Goal: Navigation & Orientation: Find specific page/section

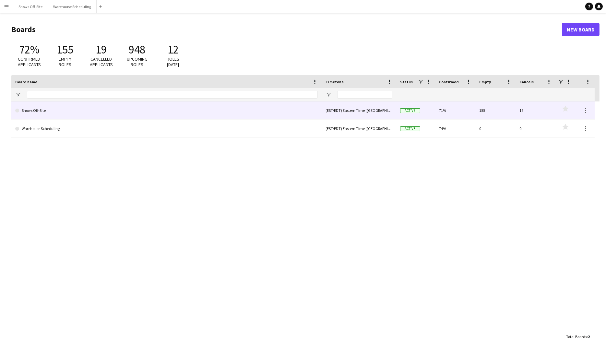
click at [95, 108] on link "Shows Off-Site" at bounding box center [166, 110] width 302 height 18
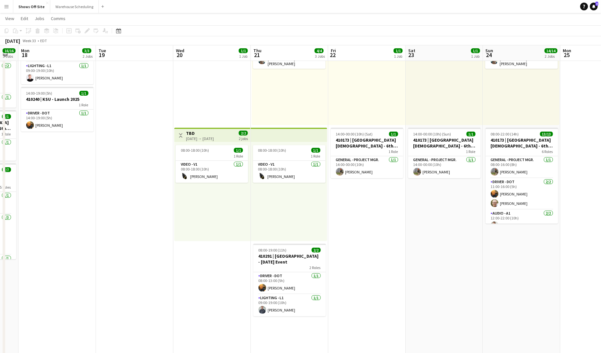
scroll to position [0, 217]
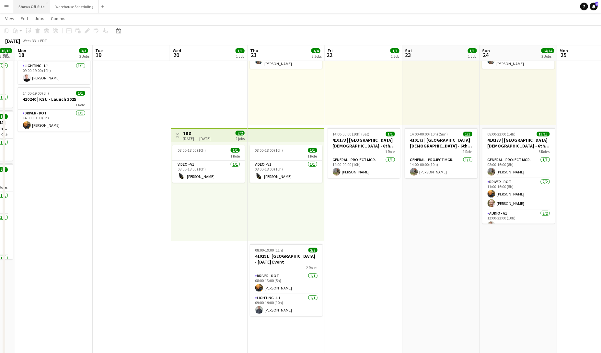
click at [28, 6] on button "Shows Off-Site Close" at bounding box center [31, 6] width 37 height 13
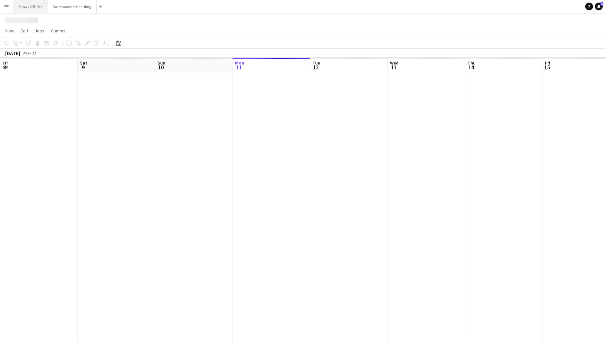
scroll to position [0, 155]
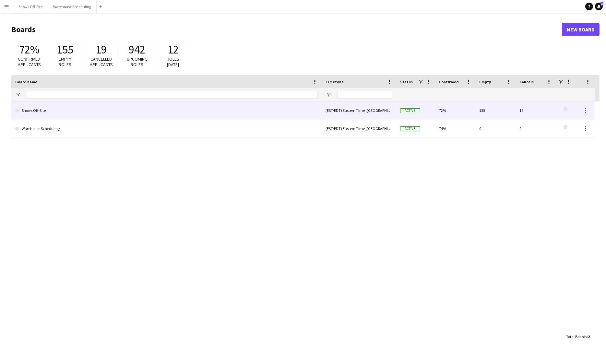
click at [59, 114] on link "Shows Off-Site" at bounding box center [166, 110] width 302 height 18
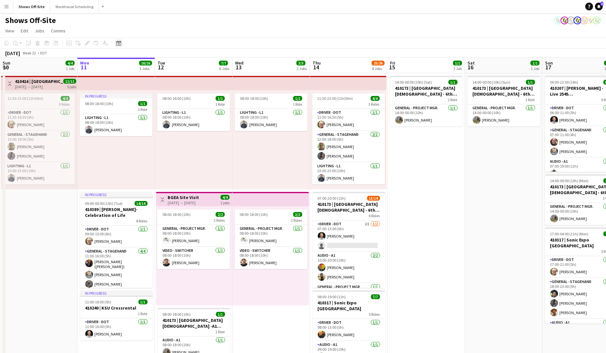
scroll to position [0, 198]
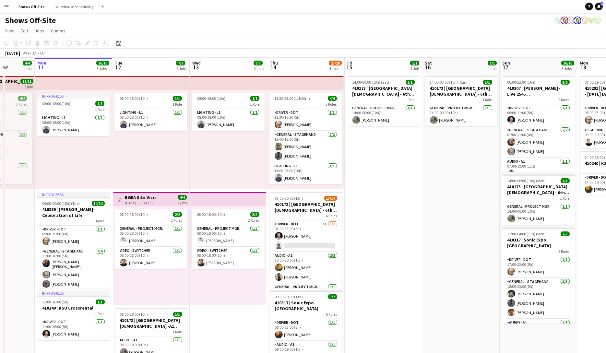
drag, startPoint x: 324, startPoint y: 63, endPoint x: 101, endPoint y: 43, distance: 223.2
click at [97, 45] on app-calendar "Copy Paste Paste Command V Paste with crew Command Shift V Paste linked Job Del…" at bounding box center [303, 285] width 606 height 495
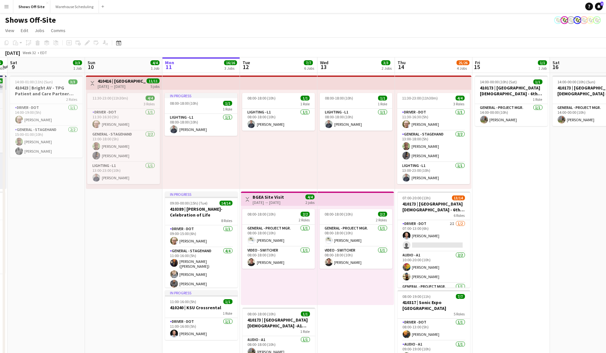
scroll to position [0, 136]
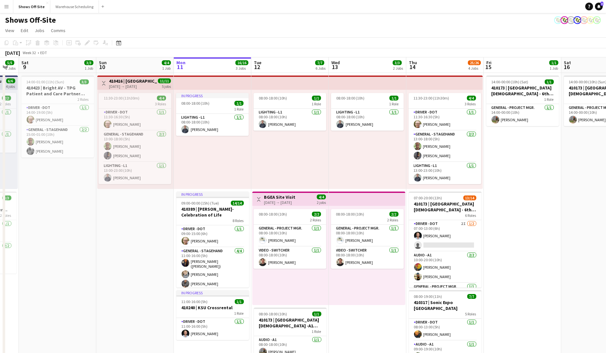
click at [6, 5] on app-icon "Menu" at bounding box center [6, 6] width 5 height 5
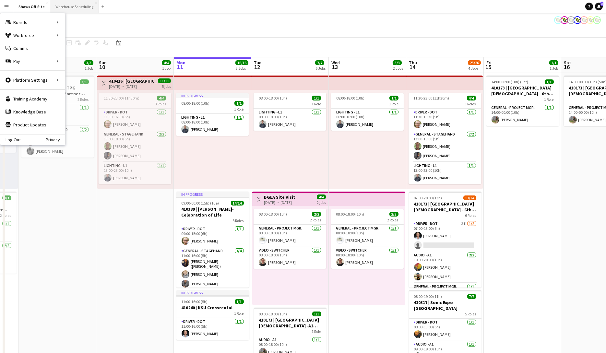
click at [58, 4] on button "Warehouse Scheduling Close" at bounding box center [74, 6] width 49 height 13
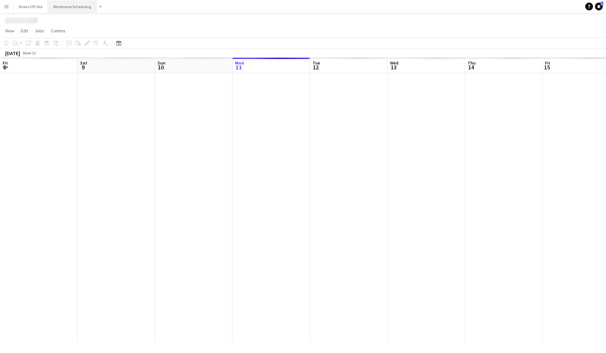
scroll to position [0, 155]
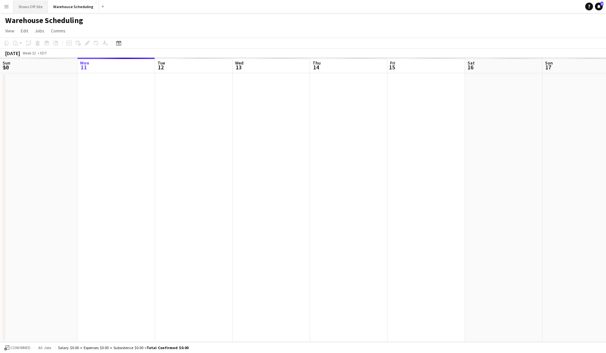
click at [28, 8] on button "Shows Off-Site Close" at bounding box center [30, 6] width 35 height 13
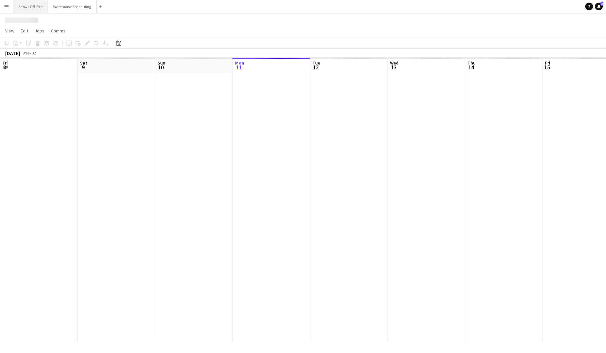
scroll to position [0, 155]
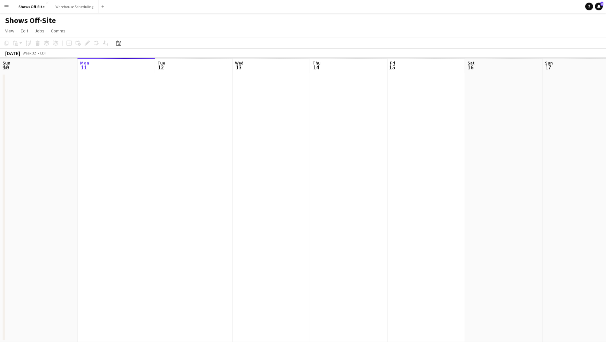
click at [3, 6] on button "Menu" at bounding box center [6, 6] width 13 height 13
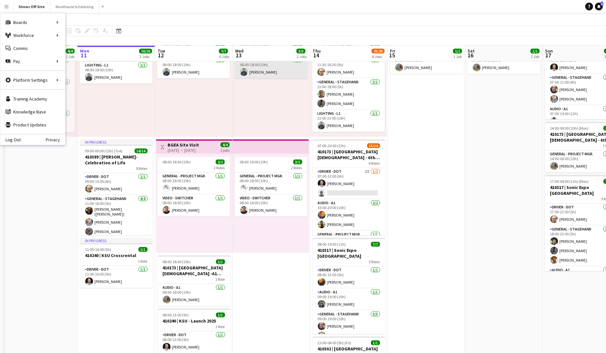
scroll to position [0, 0]
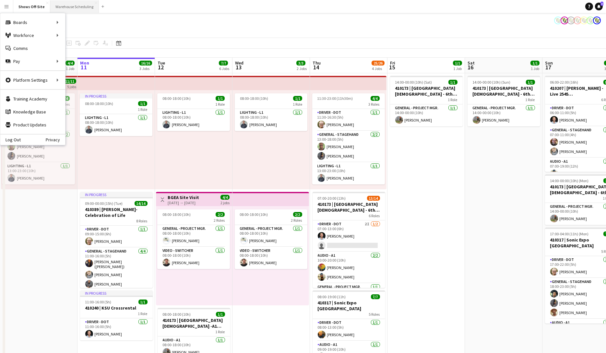
click at [59, 5] on button "Warehouse Scheduling Close" at bounding box center [74, 6] width 49 height 13
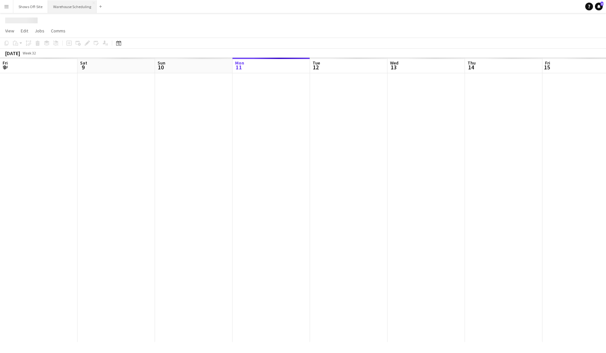
scroll to position [0, 155]
click at [34, 6] on button "Shows Off-Site Close" at bounding box center [30, 6] width 35 height 13
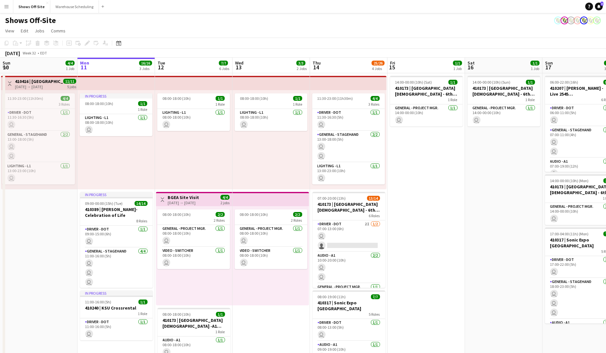
click at [10, 7] on button "Menu" at bounding box center [6, 6] width 13 height 13
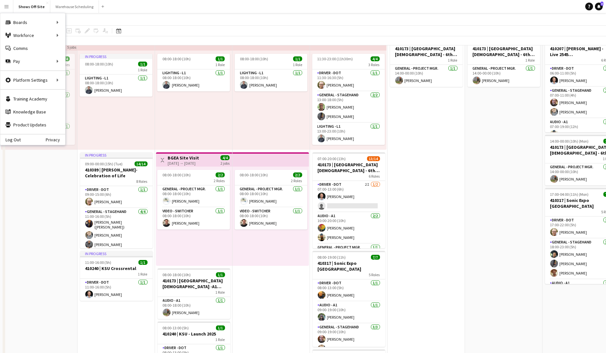
scroll to position [41, 0]
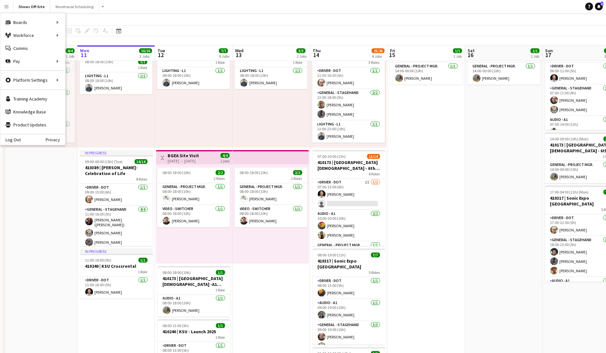
click at [45, 152] on app-date-cell "Toggle View 410416 | Westminster Christian School - SharpTop Cove Camp 08-10-20…" at bounding box center [38, 260] width 77 height 459
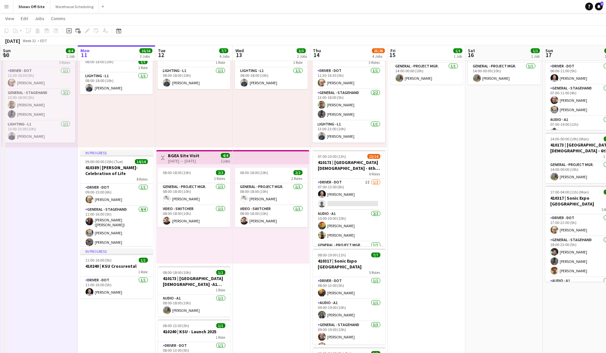
scroll to position [0, 0]
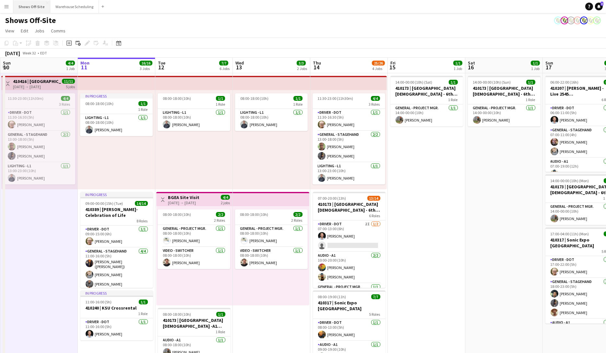
click at [34, 4] on button "Shows Off-Site Close" at bounding box center [31, 6] width 37 height 13
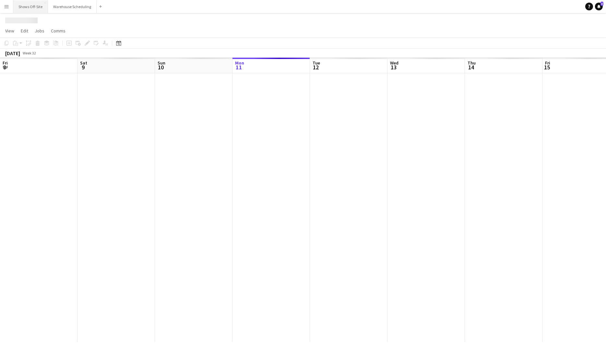
scroll to position [0, 155]
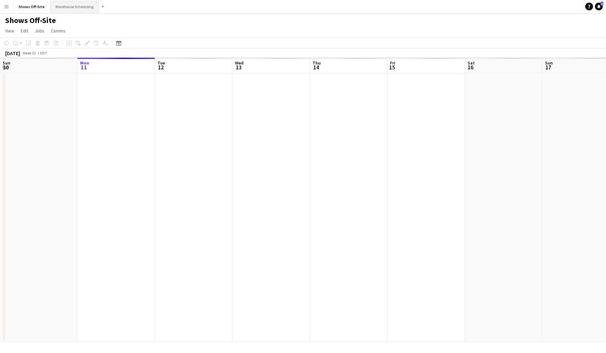
click at [59, 8] on button "Warehouse Scheduling Close" at bounding box center [74, 6] width 49 height 13
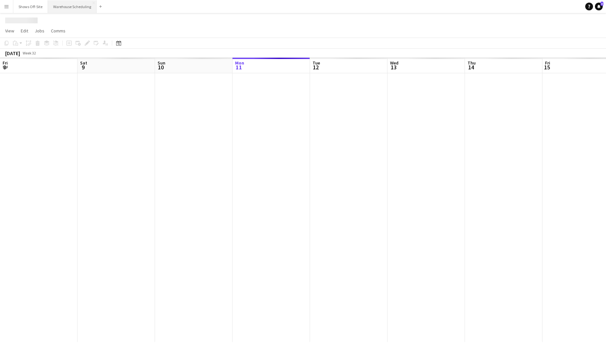
scroll to position [0, 155]
click at [27, 7] on button "Shows Off-Site Close" at bounding box center [30, 6] width 35 height 13
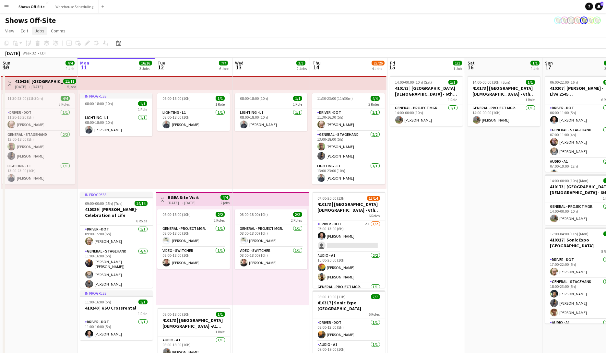
click at [39, 34] on link "Jobs" at bounding box center [39, 31] width 15 height 8
click at [22, 26] on app-page-menu "View Day view expanded Day view collapsed Month view Date picker Jump to today …" at bounding box center [303, 31] width 606 height 12
click at [22, 5] on button "Shows Off-Site Close" at bounding box center [31, 6] width 37 height 13
click at [10, 32] on span "View" at bounding box center [9, 31] width 9 height 6
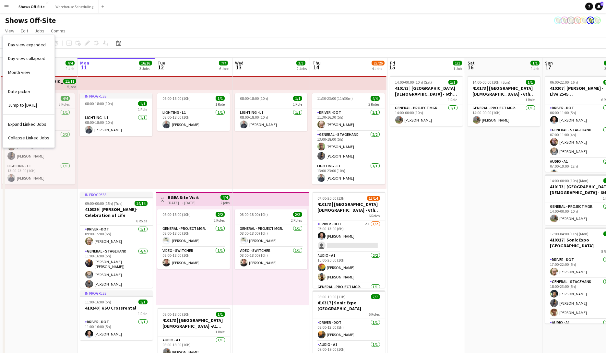
click at [121, 25] on div "Shows Off-Site" at bounding box center [303, 19] width 606 height 12
